Goal: Check status: Check status

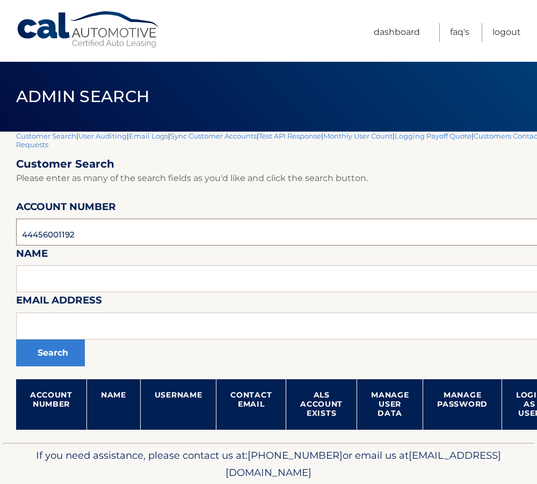
click at [57, 227] on input "44456001192" at bounding box center [317, 232] width 602 height 27
paste input "5905107"
type input "44455905107"
click at [16, 339] on button "Search" at bounding box center [50, 352] width 69 height 27
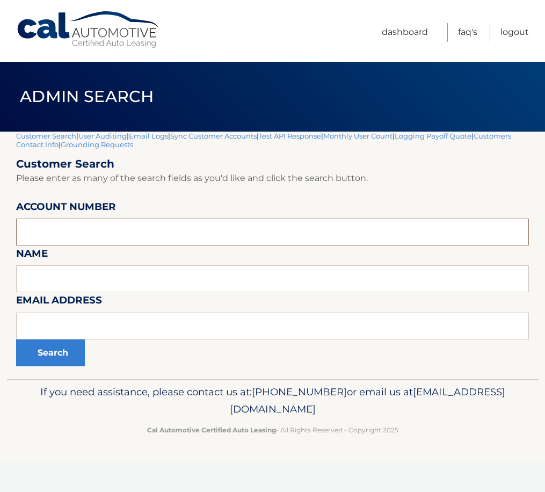
paste input "44455905107"
type input "44455905107"
click at [46, 356] on button "Search" at bounding box center [50, 352] width 69 height 27
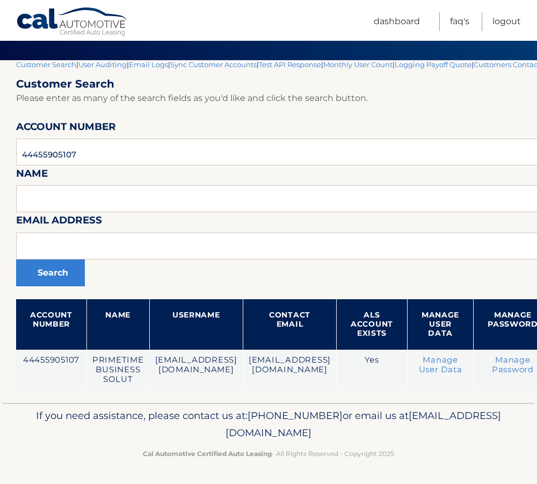
scroll to position [71, 187]
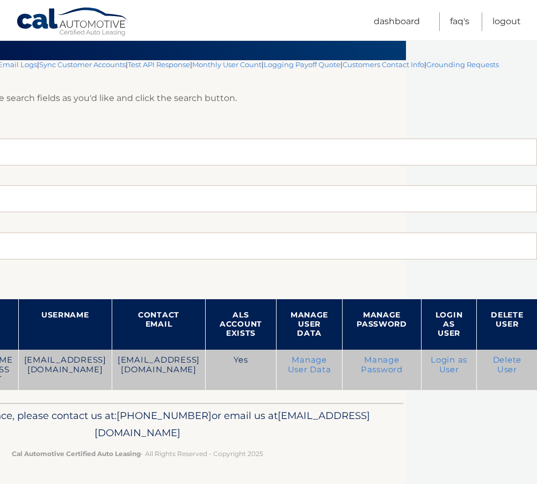
click at [447, 362] on link "Login as User" at bounding box center [449, 364] width 37 height 19
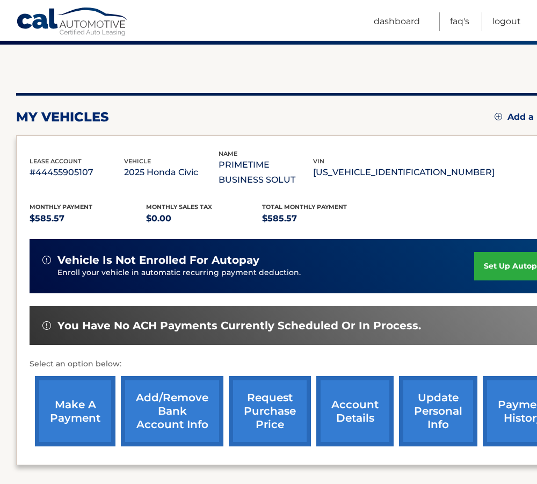
scroll to position [182, 0]
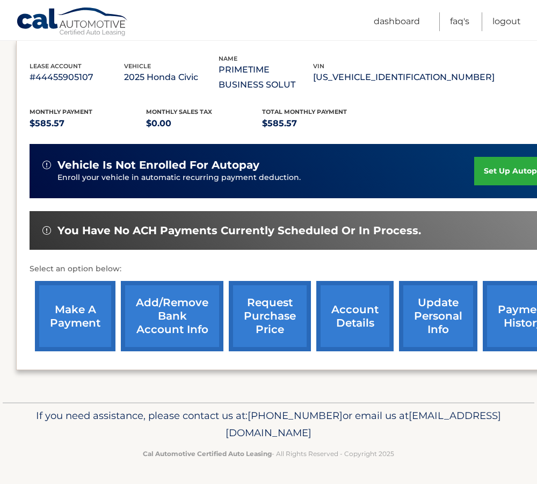
click at [181, 319] on link "Add/Remove bank account info" at bounding box center [172, 316] width 103 height 70
click at [354, 320] on link "account details" at bounding box center [354, 316] width 77 height 70
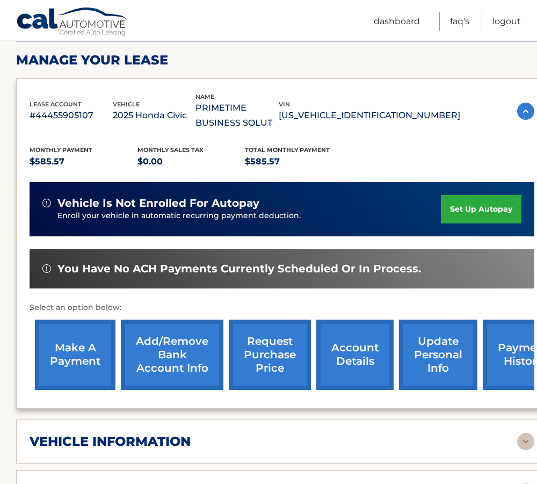
scroll to position [322, 0]
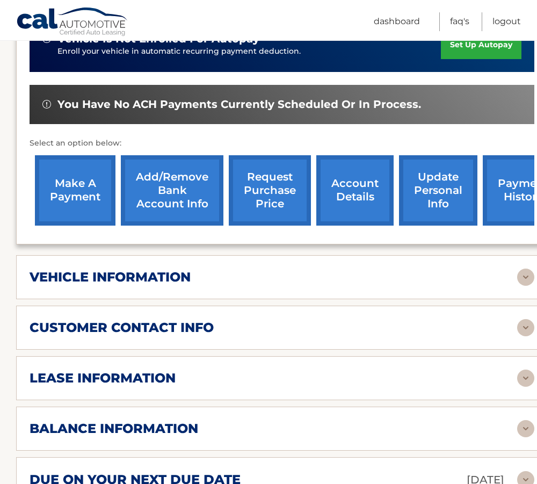
click at [179, 280] on h2 "vehicle information" at bounding box center [110, 277] width 161 height 16
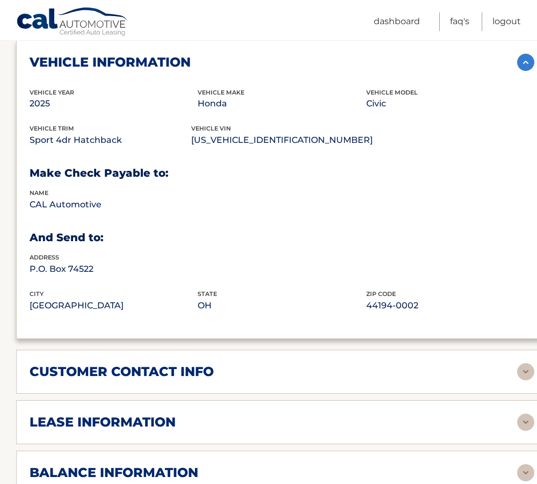
scroll to position [752, 0]
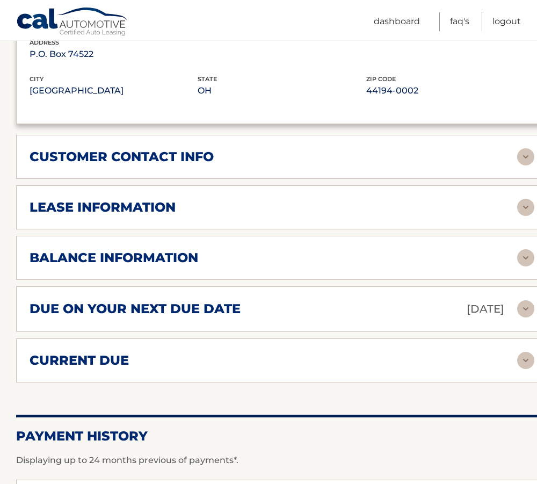
click at [176, 317] on div "due on your next due date [DATE]" at bounding box center [274, 309] width 488 height 19
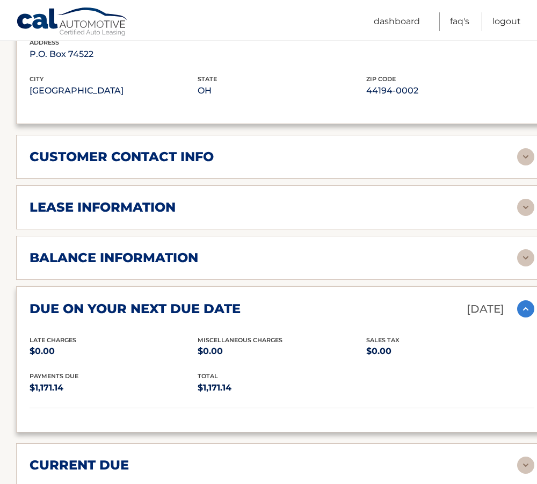
scroll to position [805, 0]
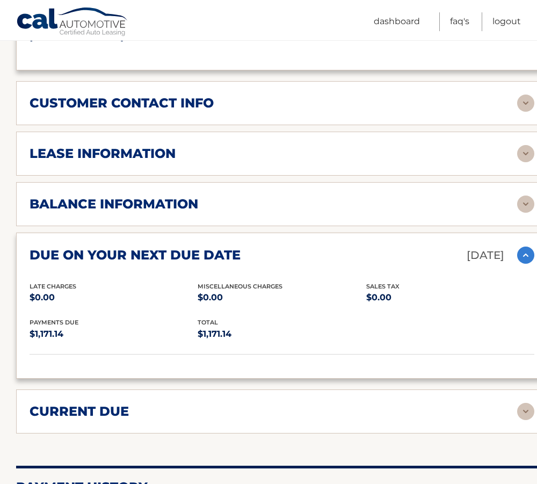
click at [127, 411] on h2 "current due" at bounding box center [79, 411] width 99 height 16
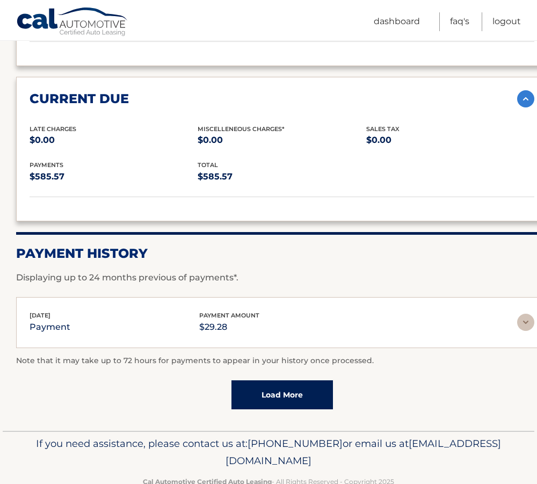
scroll to position [1128, 0]
